Goal: Go to known website: Go to known website

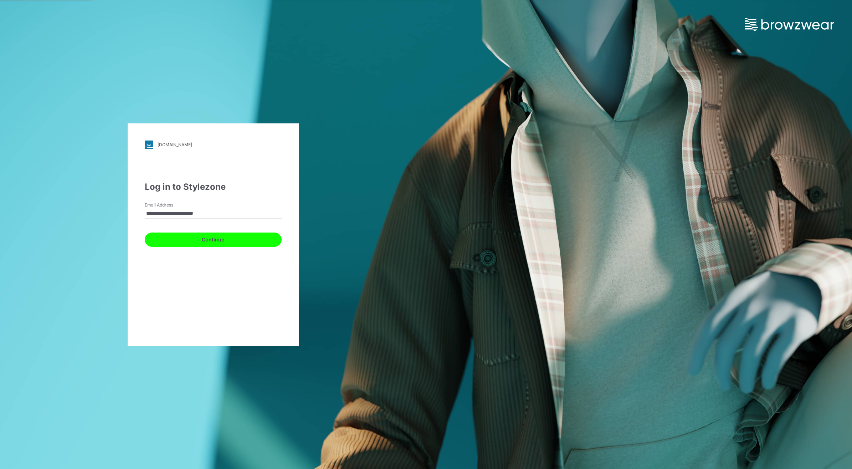
click at [235, 237] on button "Continue" at bounding box center [213, 239] width 137 height 14
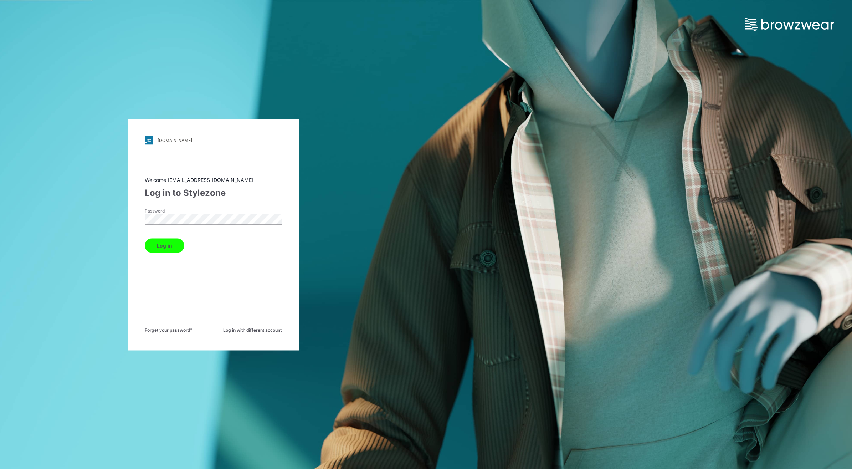
click at [170, 252] on button "Log in" at bounding box center [165, 245] width 40 height 14
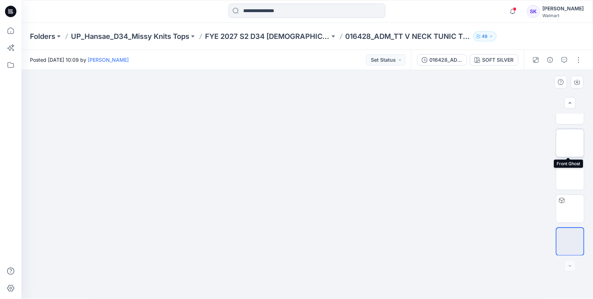
scroll to position [6, 0]
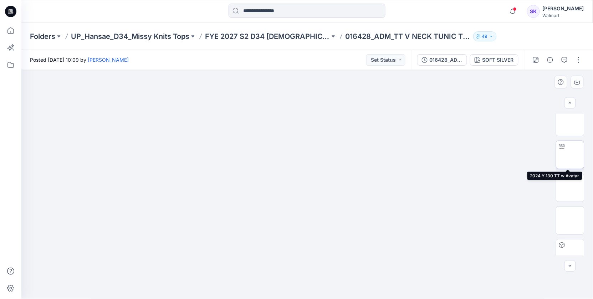
click at [574, 153] on img at bounding box center [570, 154] width 28 height 22
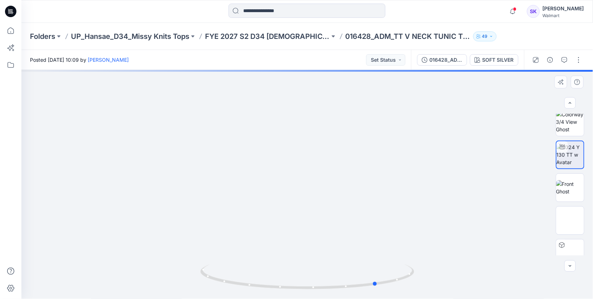
drag, startPoint x: 350, startPoint y: 186, endPoint x: 206, endPoint y: 200, distance: 144.3
click at [206, 200] on div at bounding box center [306, 184] width 571 height 229
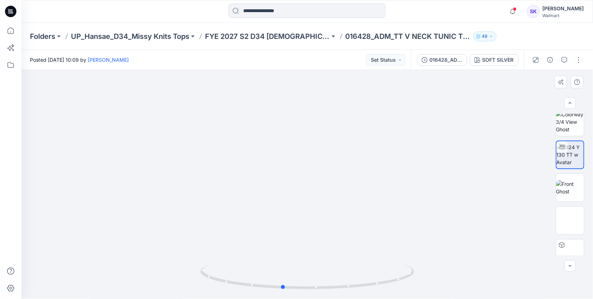
drag, startPoint x: 309, startPoint y: 187, endPoint x: 214, endPoint y: 196, distance: 95.6
click at [214, 196] on div at bounding box center [306, 184] width 571 height 229
drag, startPoint x: 305, startPoint y: 195, endPoint x: 327, endPoint y: 194, distance: 21.8
click at [327, 194] on div at bounding box center [306, 184] width 571 height 229
click at [423, 18] on div at bounding box center [306, 12] width 285 height 16
